Goal: Find specific page/section

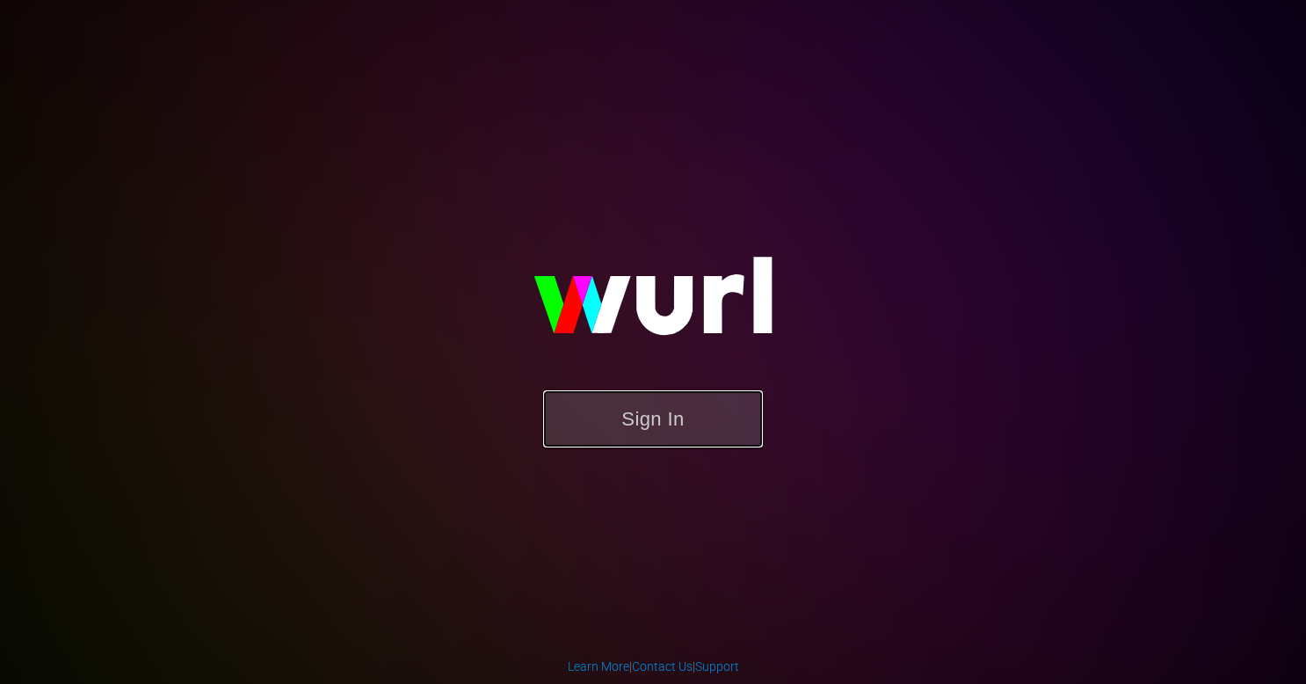
click at [631, 421] on button "Sign In" at bounding box center [653, 418] width 220 height 57
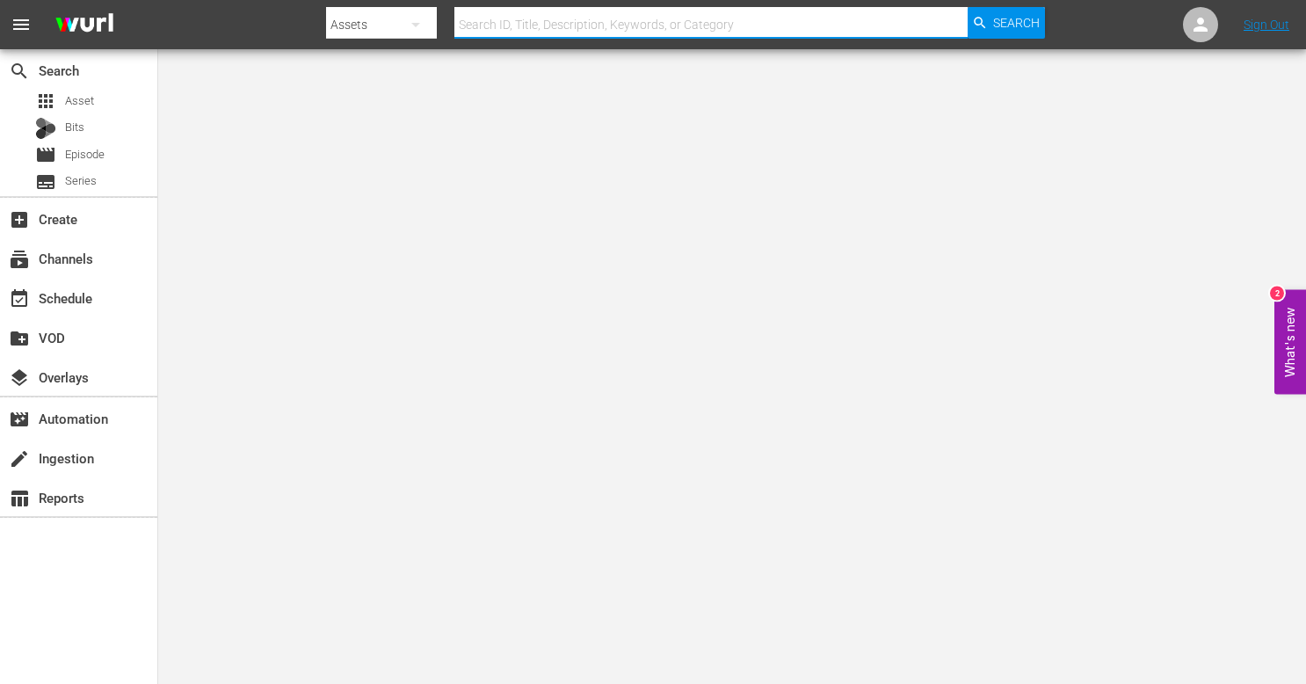
click at [749, 16] on input "text" at bounding box center [710, 25] width 513 height 42
type input "60 days in"
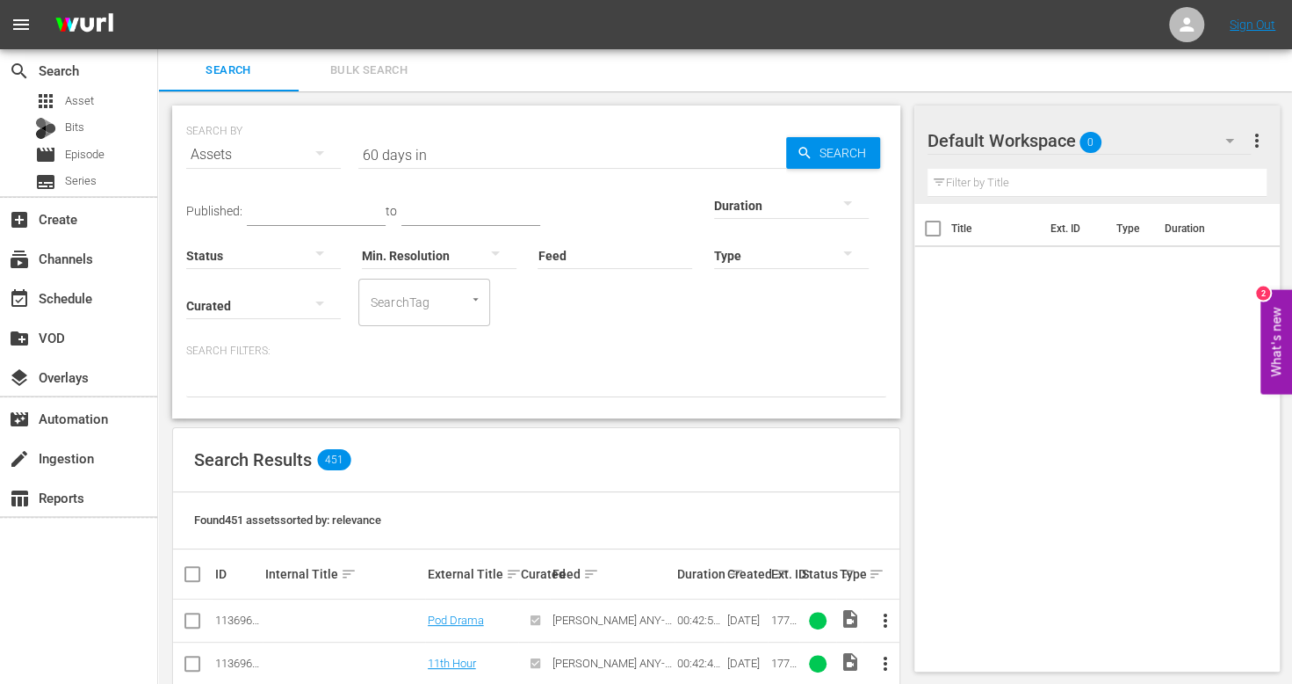
click at [501, 153] on input "60 days in" at bounding box center [572, 155] width 428 height 42
click at [422, 153] on input "60 days in revised" at bounding box center [572, 155] width 428 height 42
click at [437, 159] on input "60 days in revised" at bounding box center [572, 155] width 428 height 42
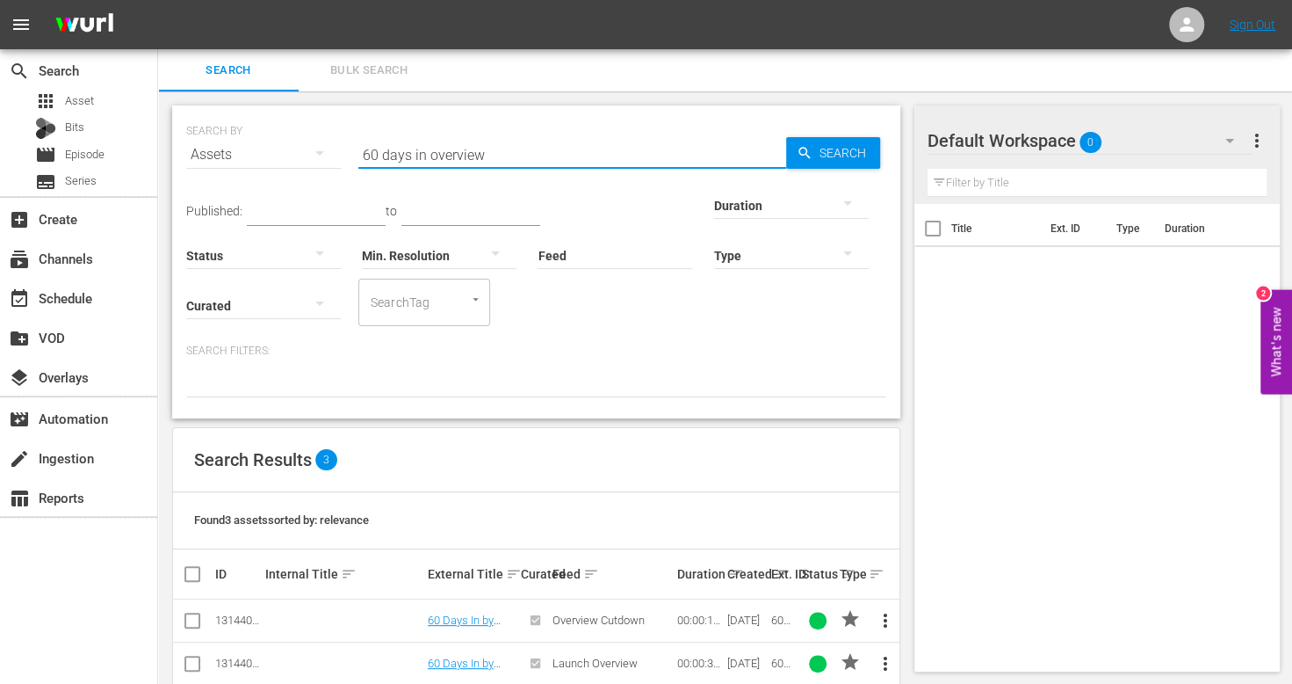
click at [460, 159] on input "60 days in overview" at bounding box center [572, 155] width 428 height 42
type input "60 days in by a&e"
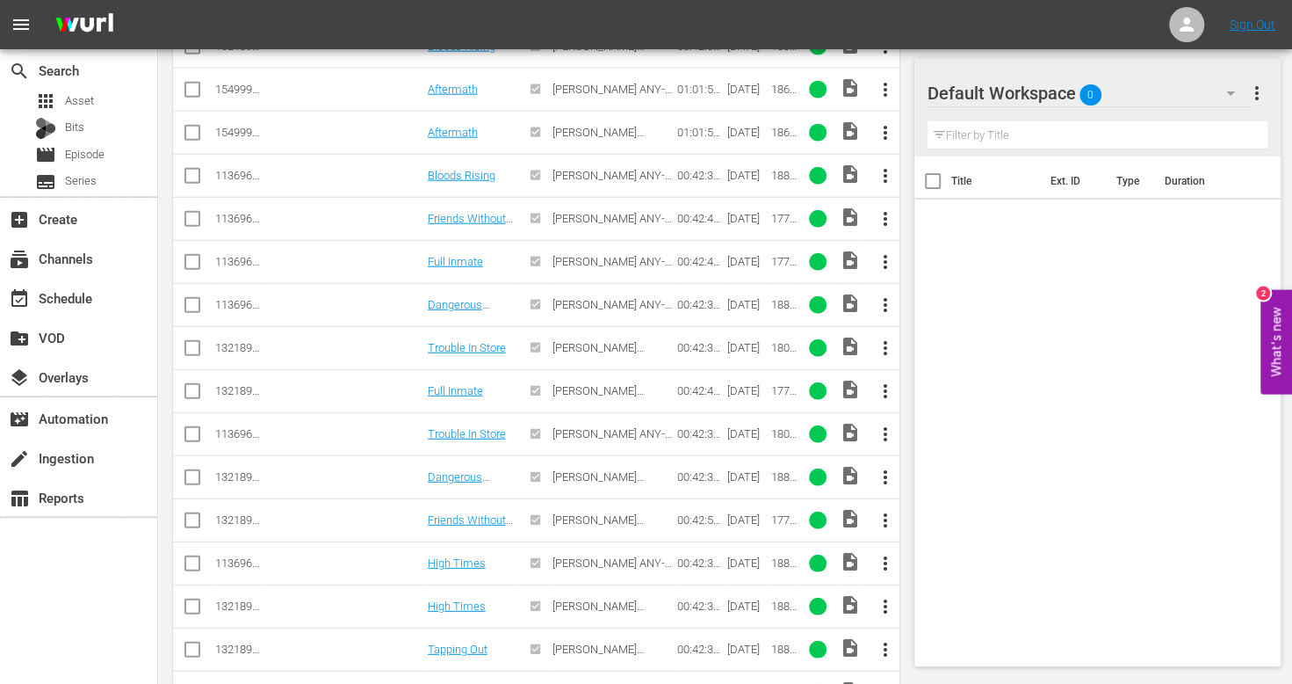
scroll to position [3409, 0]
